Goal: Complete application form

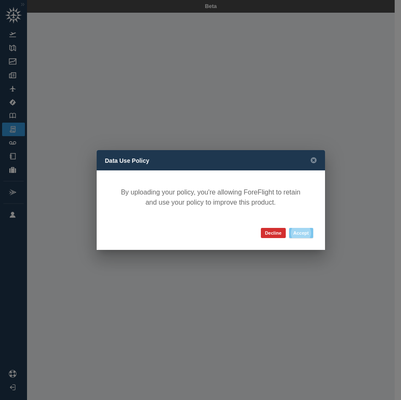
click at [300, 233] on button "Accept" at bounding box center [301, 233] width 24 height 10
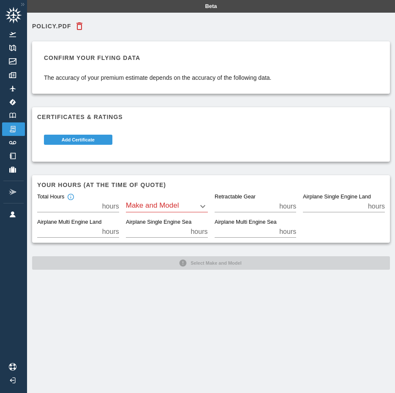
click at [161, 207] on body "Beta POLICY.pdf Confirm your flying data The accuracy of your premium estimate …" at bounding box center [197, 196] width 395 height 393
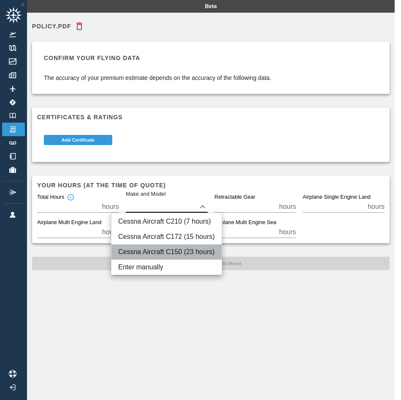
click at [168, 253] on li "Cessna Aircraft C150 (23 hours)" at bounding box center [167, 251] width 110 height 15
type input "****"
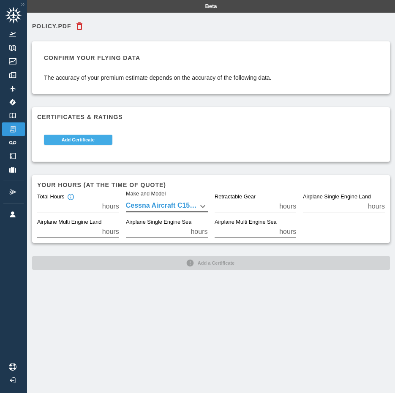
click at [80, 140] on button "Add Certificate" at bounding box center [78, 140] width 68 height 10
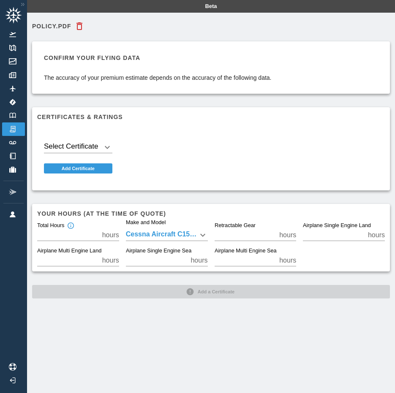
click at [89, 146] on body "Beta POLICY.pdf Confirm your flying data The accuracy of your premium estimate …" at bounding box center [197, 196] width 395 height 393
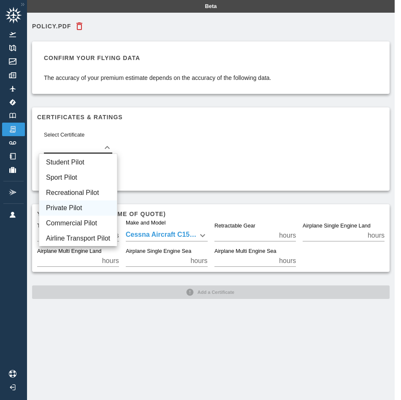
click at [77, 208] on li "Private Pilot" at bounding box center [78, 207] width 78 height 15
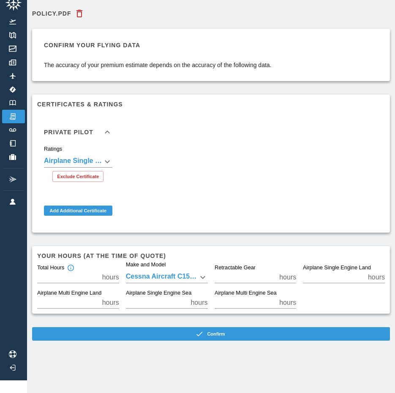
scroll to position [19, 0]
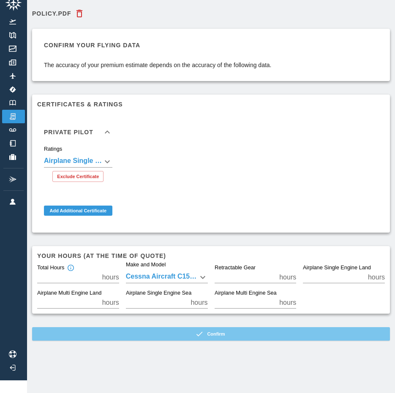
click at [217, 328] on button "Confirm" at bounding box center [211, 334] width 358 height 14
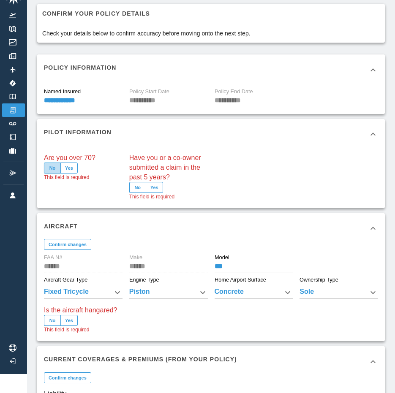
click at [52, 170] on button "No" at bounding box center [52, 168] width 17 height 11
click at [142, 189] on button "No" at bounding box center [137, 187] width 17 height 11
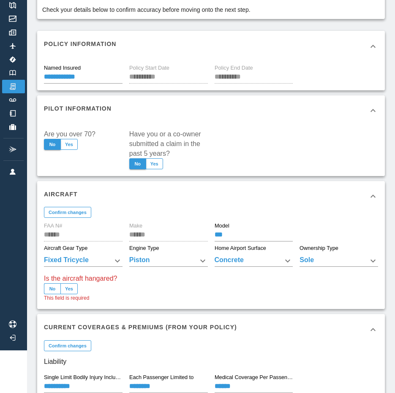
scroll to position [61, 0]
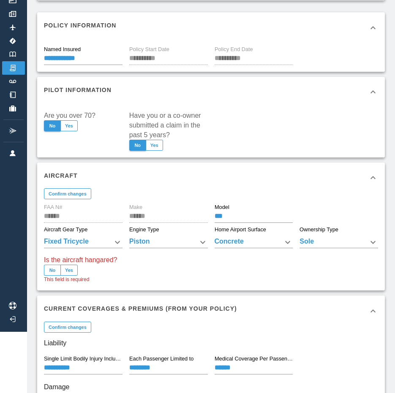
click at [48, 271] on button "No" at bounding box center [52, 270] width 17 height 11
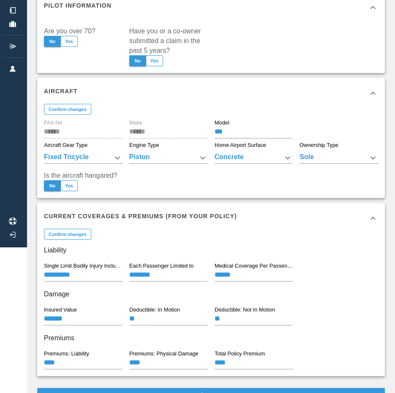
scroll to position [177, 0]
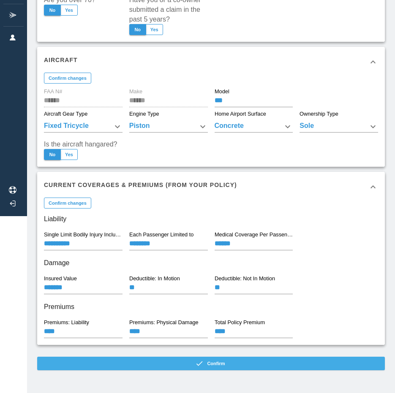
click at [208, 363] on button "Confirm" at bounding box center [211, 364] width 348 height 14
